Goal: Navigation & Orientation: Find specific page/section

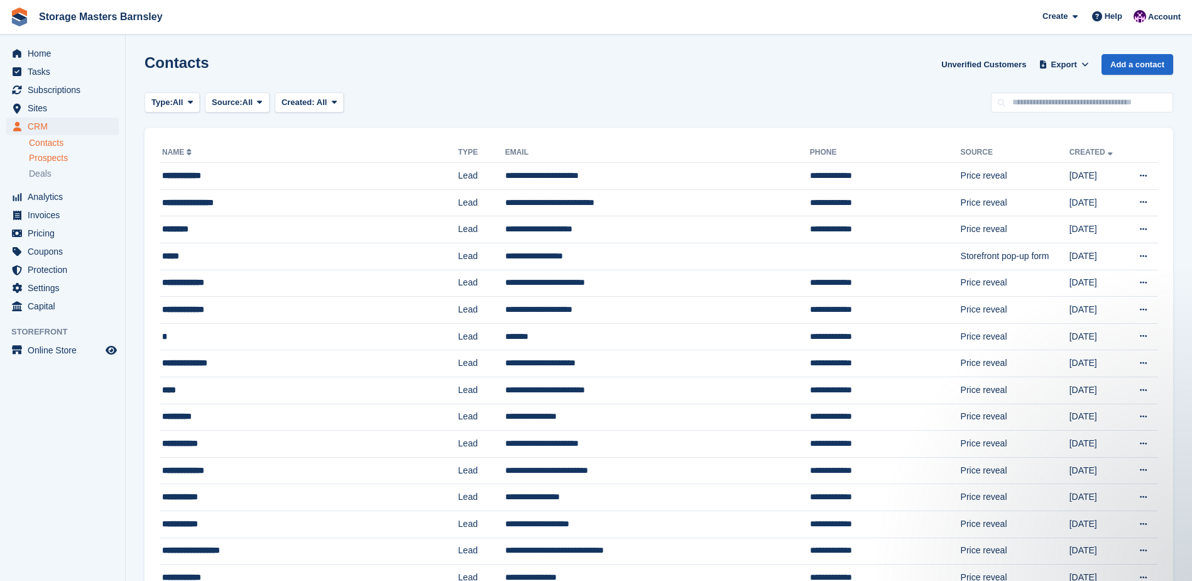
click at [64, 157] on span "Prospects" at bounding box center [48, 158] width 39 height 12
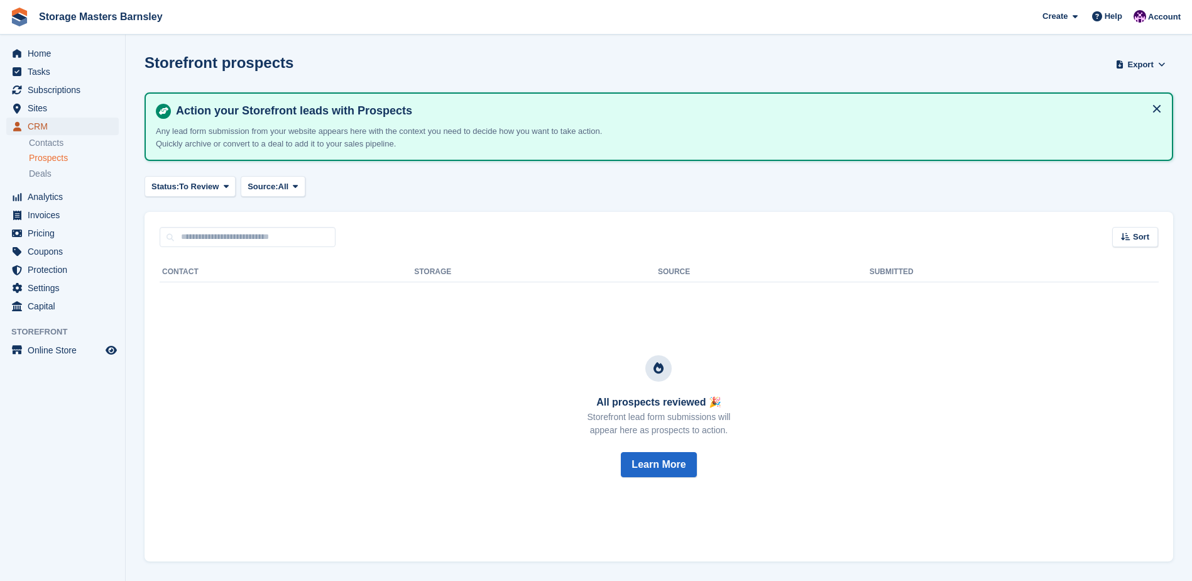
click at [48, 126] on span "CRM" at bounding box center [65, 127] width 75 height 18
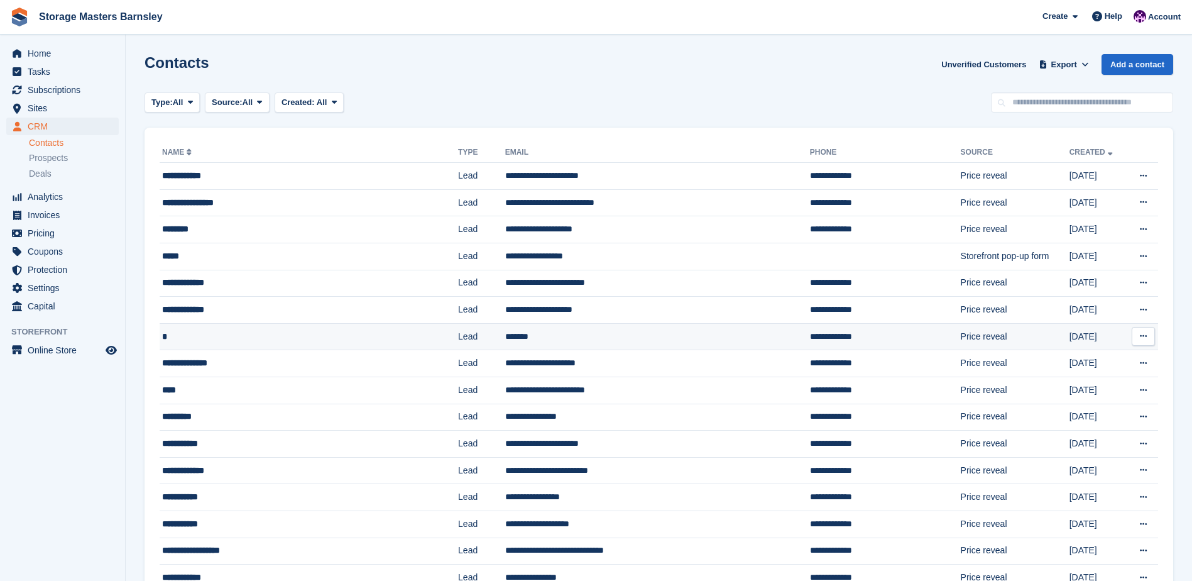
click at [327, 327] on td "*" at bounding box center [309, 336] width 299 height 27
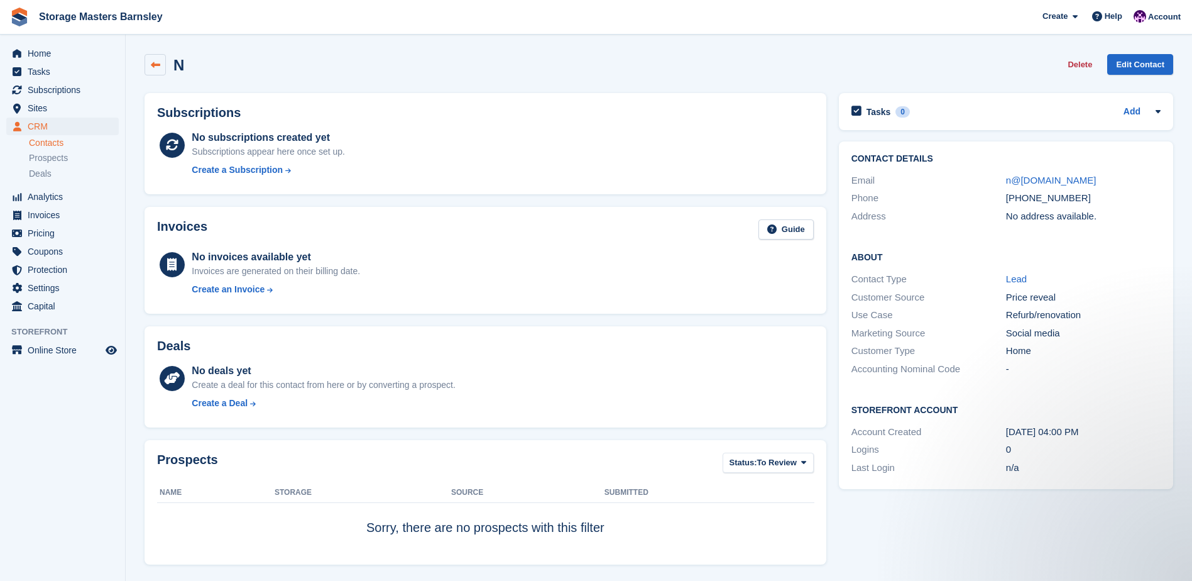
click at [158, 66] on icon at bounding box center [155, 64] width 9 height 9
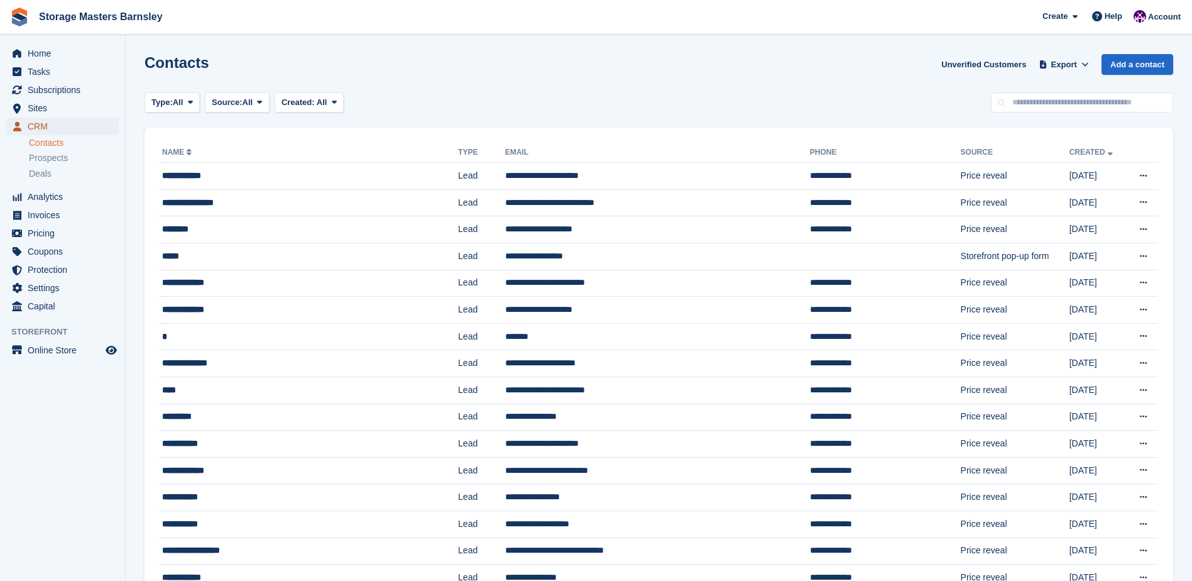
click at [47, 123] on span "CRM" at bounding box center [65, 127] width 75 height 18
